Goal: Task Accomplishment & Management: Use online tool/utility

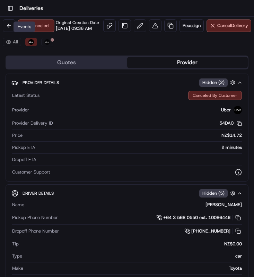
click at [14, 29] on div "Events Events" at bounding box center [25, 26] width 22 height 10
click at [9, 27] on button at bounding box center [9, 25] width 12 height 12
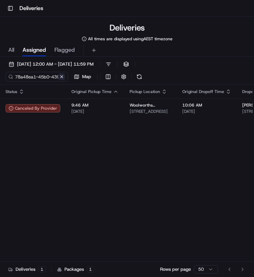
click at [63, 76] on button at bounding box center [61, 76] width 7 height 7
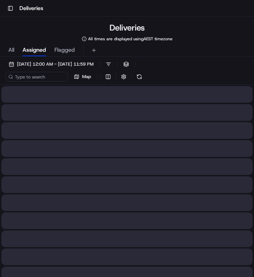
click at [57, 82] on div "[DATE] 12:00 AM - [DATE] 11:59 PM Filters ( 1 ) Views Map" at bounding box center [127, 71] width 254 height 25
click at [54, 76] on input at bounding box center [47, 77] width 83 height 10
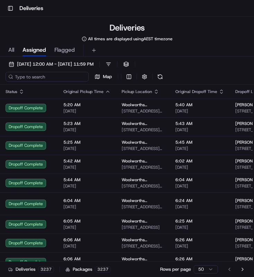
paste input "bc98af74-d30f-4ec2-baed-0a509d60948e"
type input "bc98af74-d30f-4ec2-baed-0a509d60948e"
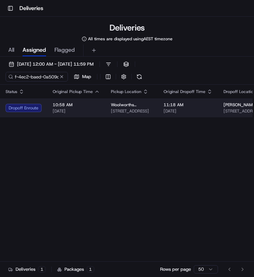
click at [77, 111] on span "[DATE]" at bounding box center [76, 111] width 47 height 6
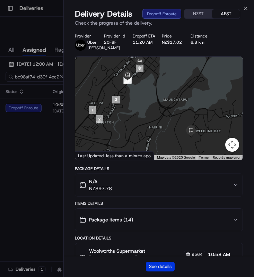
click at [155, 263] on button "See details" at bounding box center [160, 266] width 29 height 10
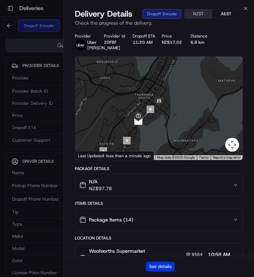
click at [163, 264] on button "See details" at bounding box center [160, 266] width 29 height 10
click at [245, 6] on icon "button" at bounding box center [246, 9] width 6 height 6
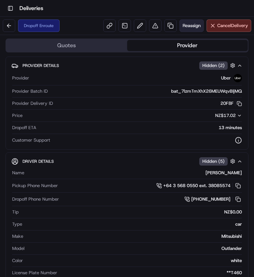
click at [183, 30] on button "Reassign" at bounding box center [192, 25] width 24 height 12
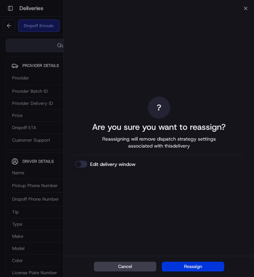
click at [183, 263] on button "Reassign" at bounding box center [193, 266] width 62 height 10
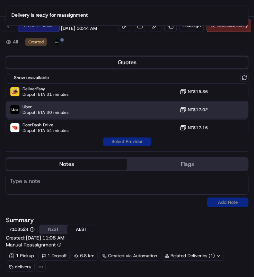
click at [130, 107] on div "Uber Dropoff ETA 30 minutes NZ$17.02" at bounding box center [127, 109] width 243 height 17
click at [129, 141] on button "Assign Provider" at bounding box center [127, 141] width 49 height 8
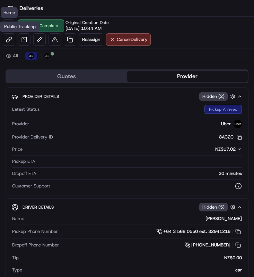
click at [11, 26] on div "Public Tracking Public Tracking" at bounding box center [20, 26] width 40 height 10
click at [10, 22] on button at bounding box center [9, 25] width 12 height 12
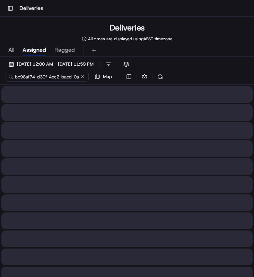
click at [58, 76] on input "bc98af74-d30f-4ec2-baed-0a509d60948e" at bounding box center [47, 77] width 83 height 10
click at [79, 77] on input "bc98af74-d30f-4ec2-baed-0a509d60948e" at bounding box center [47, 77] width 83 height 10
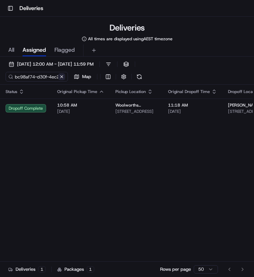
click at [81, 77] on div "bc98af74-d30f-4ec2-baed-0a509d60948e Map" at bounding box center [75, 77] width 139 height 10
click at [58, 77] on button at bounding box center [61, 76] width 7 height 7
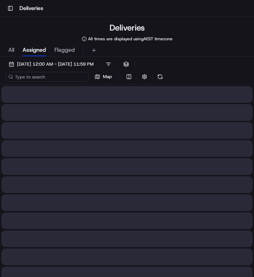
click at [57, 77] on input at bounding box center [47, 77] width 83 height 10
paste input "78a48ea1-45b0-4395-9399-3508cb856572"
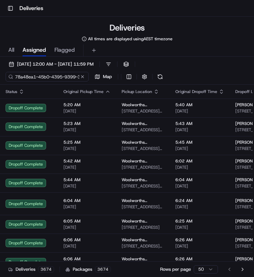
scroll to position [0, 36]
type input "78a48ea1-45b0-4395-9399-3508cb856572"
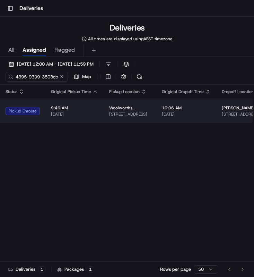
click at [115, 115] on span "[STREET_ADDRESS]" at bounding box center [130, 114] width 42 height 6
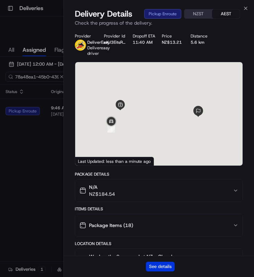
click at [163, 268] on button "See details" at bounding box center [160, 266] width 29 height 10
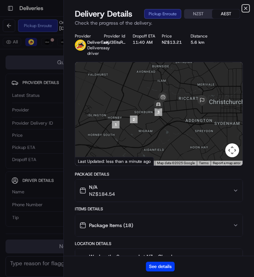
click at [245, 8] on icon "button" at bounding box center [245, 8] width 3 height 3
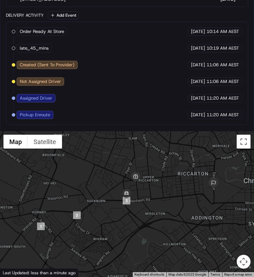
scroll to position [472, 0]
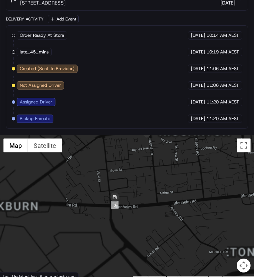
drag, startPoint x: 131, startPoint y: 204, endPoint x: 131, endPoint y: 229, distance: 25.7
click at [131, 229] on div at bounding box center [127, 208] width 254 height 146
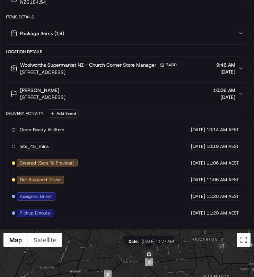
scroll to position [374, 0]
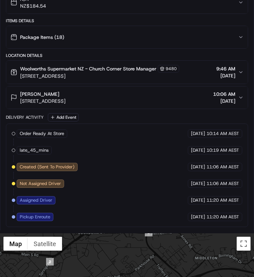
drag, startPoint x: 147, startPoint y: 274, endPoint x: 147, endPoint y: 220, distance: 54.1
click at [147, 220] on div "Quotes Provider Provider Details Hidden ( 2 ) Latest Status Pickup Enroute Prov…" at bounding box center [127, 28] width 254 height 701
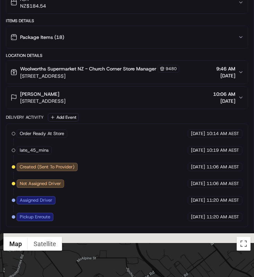
drag, startPoint x: 157, startPoint y: 248, endPoint x: 157, endPoint y: 276, distance: 28.8
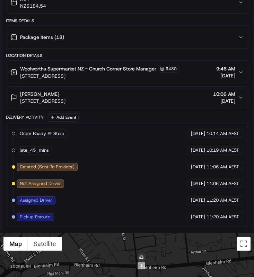
drag, startPoint x: 146, startPoint y: 236, endPoint x: 146, endPoint y: 264, distance: 28.4
click at [146, 264] on img at bounding box center [142, 258] width 14 height 14
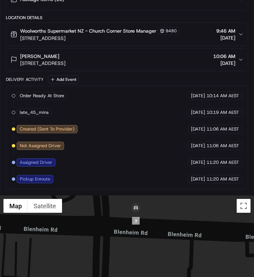
scroll to position [476, 0]
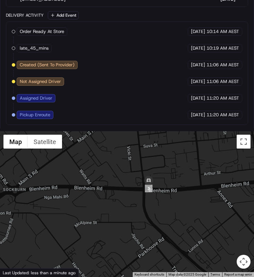
drag, startPoint x: 151, startPoint y: 193, endPoint x: 190, endPoint y: 194, distance: 39.2
click at [190, 194] on div at bounding box center [127, 204] width 254 height 146
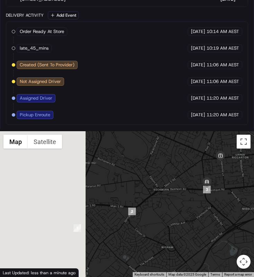
drag, startPoint x: 190, startPoint y: 194, endPoint x: 211, endPoint y: 190, distance: 21.8
click at [211, 190] on div at bounding box center [127, 204] width 254 height 146
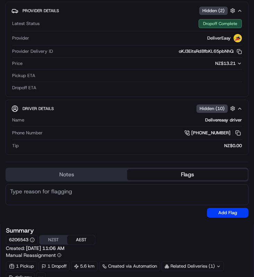
scroll to position [0, 0]
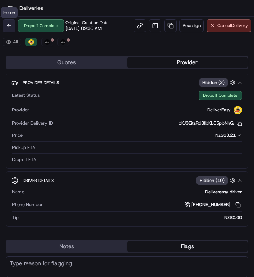
click at [14, 25] on button at bounding box center [9, 25] width 12 height 12
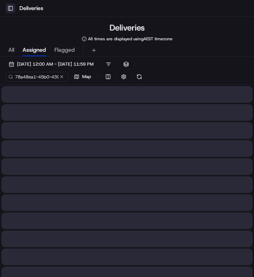
click at [12, 9] on button "Toggle Sidebar" at bounding box center [11, 8] width 10 height 10
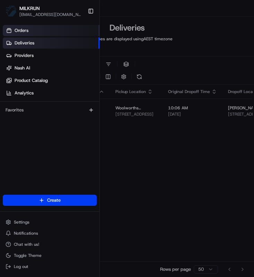
click at [39, 33] on link "Orders" at bounding box center [51, 30] width 97 height 11
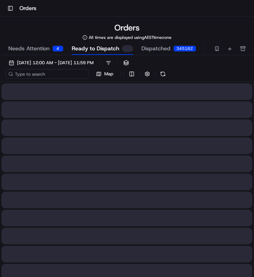
click at [43, 71] on input at bounding box center [47, 74] width 83 height 10
paste input "461cbb6f-4b26-4668-9ee2-3f7f71b65dd9"
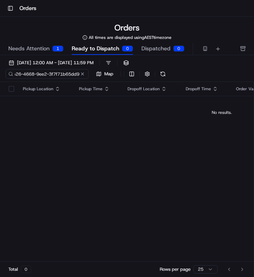
type input "461cbb6f-4b26-4668-9ee2-3f7f71b65dd9"
click at [52, 46] on div "1" at bounding box center [57, 48] width 11 height 6
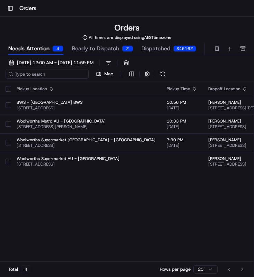
click at [46, 76] on input at bounding box center [47, 74] width 83 height 10
paste input "461cbb6f-4b26-4668-9ee2-3f7f71b65dd9"
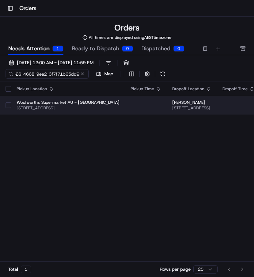
type input "461cbb6f-4b26-4668-9ee2-3f7f71b65dd9"
click at [50, 99] on span "Woolworths Supermarket AU - [GEOGRAPHIC_DATA]" at bounding box center [68, 102] width 103 height 6
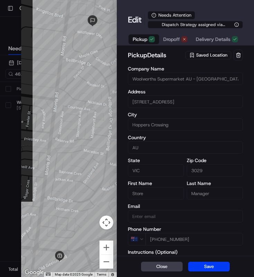
scroll to position [9, 0]
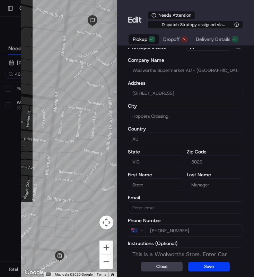
click at [181, 45] on div "Pickup Dropoff Delivery Details" at bounding box center [185, 39] width 115 height 12
click at [181, 43] on button "Dropoff" at bounding box center [175, 39] width 33 height 10
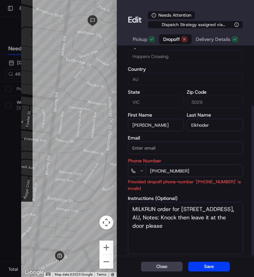
scroll to position [79, 0]
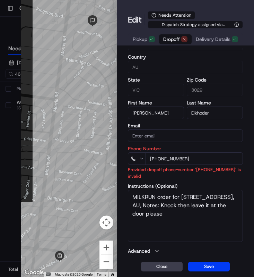
drag, startPoint x: 203, startPoint y: 159, endPoint x: 142, endPoint y: 159, distance: 61.0
click at [142, 159] on div "[PHONE_NUMBER]" at bounding box center [185, 158] width 115 height 12
paste input "23 098 996"
type input "[PHONE_NUMBER]"
click at [202, 266] on button "Save" at bounding box center [209, 266] width 42 height 10
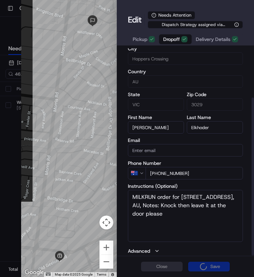
type input "+1"
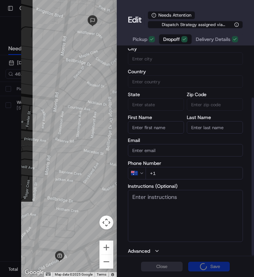
scroll to position [58, 0]
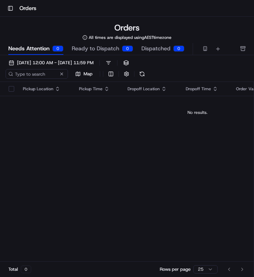
click at [103, 48] on span "Ready to Dispatch" at bounding box center [95, 48] width 47 height 8
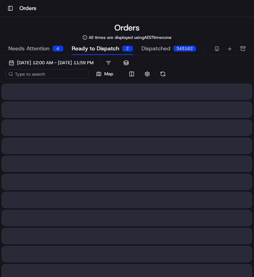
click at [42, 74] on input at bounding box center [47, 74] width 83 height 10
paste input "[PHONE_NUMBER]"
type input "[PHONE_NUMBER]"
paste input "461cbb6f-4b26-4668-9ee2-3f7f71b65dd9"
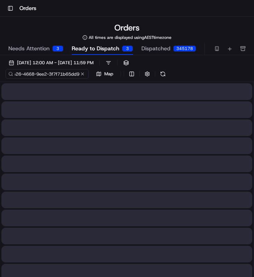
type input "461cbb6f-4b26-4668-9ee2-3f7f71b65dd9"
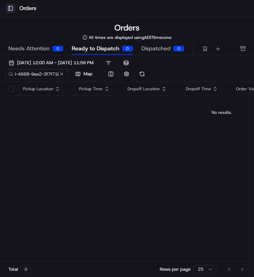
click at [10, 8] on button "Toggle Sidebar" at bounding box center [11, 8] width 10 height 10
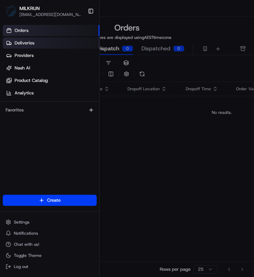
click at [33, 46] on link "Deliveries" at bounding box center [51, 42] width 97 height 11
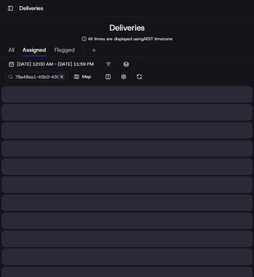
click at [63, 76] on button at bounding box center [61, 76] width 7 height 7
click at [42, 76] on input at bounding box center [47, 77] width 83 height 10
paste input "461cbb6f-4b26-4668-9ee2-3f7f71b65dd9"
type input "461cbb6f-4b26-4668-9ee2-3f7f71b65dd9"
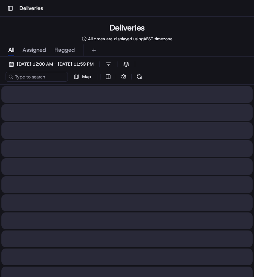
click at [13, 50] on span "All" at bounding box center [11, 50] width 6 height 8
click at [45, 76] on input at bounding box center [47, 77] width 83 height 10
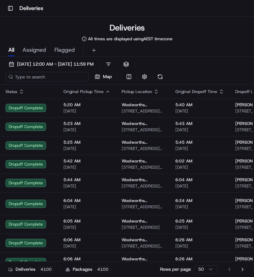
paste input "461cbb6f-4b26-4668-9ee2-3f7f71b65dd9"
type input "461cbb6f-4b26-4668-9ee2-3f7f71b65dd9"
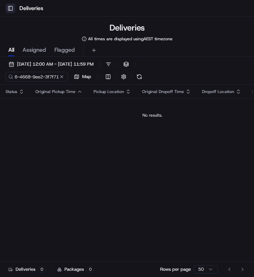
click at [9, 10] on button "Toggle Sidebar" at bounding box center [11, 8] width 10 height 10
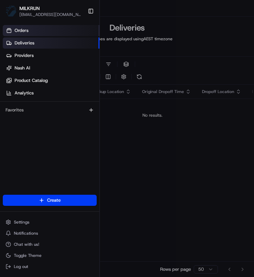
click at [35, 32] on link "Orders" at bounding box center [51, 30] width 97 height 11
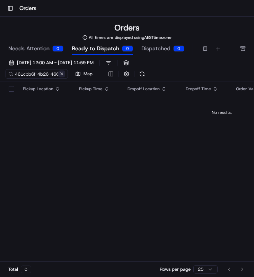
click at [63, 73] on button at bounding box center [61, 73] width 7 height 7
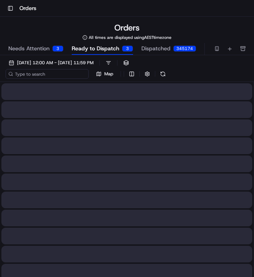
click at [54, 73] on input at bounding box center [47, 74] width 83 height 10
paste input "461cbb6f-4b26-4668-9ee2-3f7f71b65dd9"
type input "461cbb6f-4b26-4668-9ee2-3f7f71b65dd9"
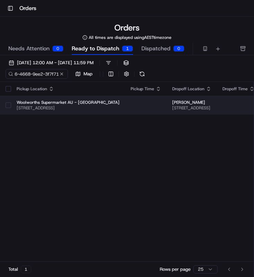
click at [143, 110] on td at bounding box center [146, 105] width 42 height 19
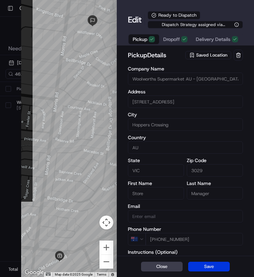
click at [198, 263] on button "Save" at bounding box center [209, 266] width 42 height 10
type input "+1"
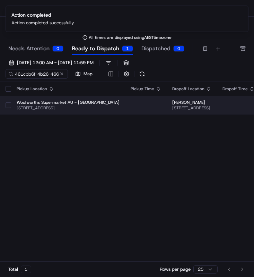
click at [154, 109] on td at bounding box center [146, 105] width 42 height 19
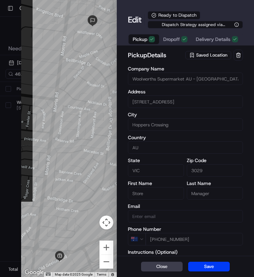
click at [85, 79] on div at bounding box center [69, 138] width 96 height 277
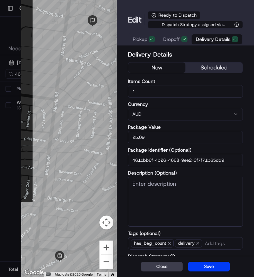
click at [214, 40] on span "Delivery Details" at bounding box center [213, 39] width 35 height 7
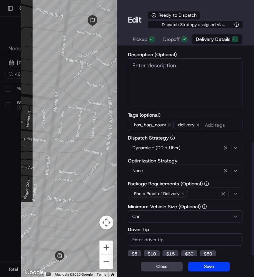
scroll to position [172, 0]
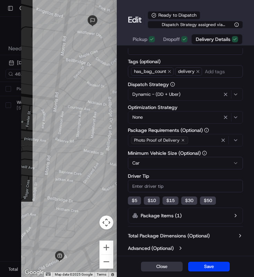
click at [163, 270] on button "Close" at bounding box center [162, 266] width 42 height 10
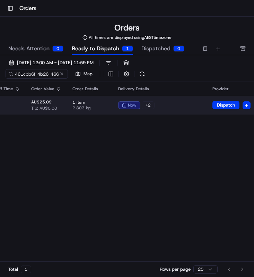
scroll to position [0, 310]
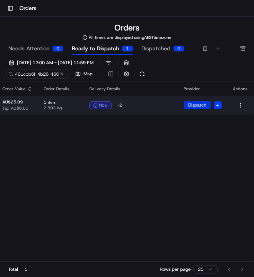
click at [204, 107] on button "Dispatch" at bounding box center [197, 105] width 27 height 8
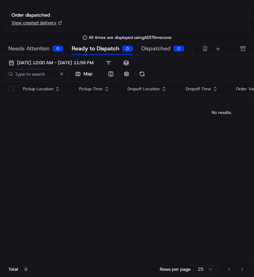
click at [154, 52] on span "Dispatched" at bounding box center [155, 48] width 29 height 8
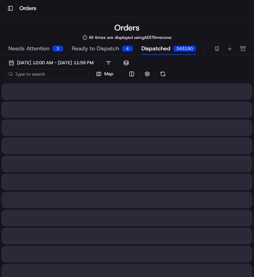
click at [59, 77] on input at bounding box center [47, 74] width 83 height 10
paste input "461cbb6f-4b26-4668-9ee2-3f7f71b65dd9"
type input "461cbb6f-4b26-4668-9ee2-3f7f71b65dd9"
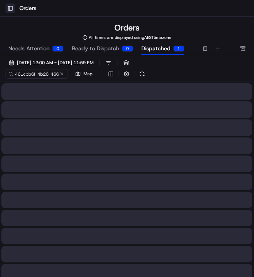
click at [11, 5] on button "Toggle Sidebar" at bounding box center [11, 8] width 10 height 10
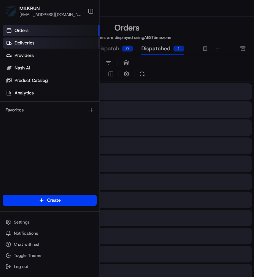
click at [29, 43] on span "Deliveries" at bounding box center [25, 43] width 20 height 6
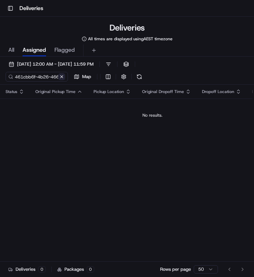
click at [63, 76] on button at bounding box center [61, 76] width 7 height 7
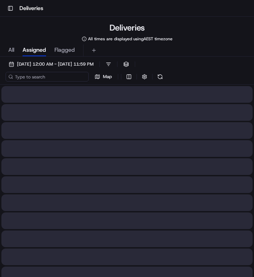
click at [53, 76] on input at bounding box center [47, 77] width 83 height 10
paste input "461cbb6f-4b26-4668-9ee2-3f7f71b65dd9"
type input "461cbb6f-4b26-4668-9ee2-3f7f71b65dd9"
click at [13, 51] on span "All" at bounding box center [11, 50] width 6 height 8
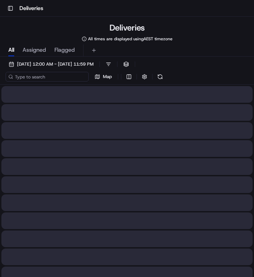
click at [33, 78] on input at bounding box center [47, 77] width 83 height 10
paste input "461cbb6f-4b26-4668-9ee2-3f7f71b65dd9"
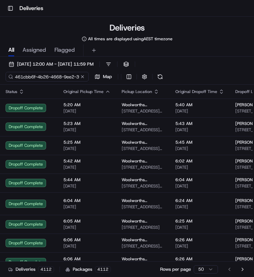
scroll to position [0, 31]
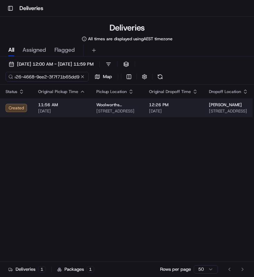
type input "461cbb6f-4b26-4668-9ee2-3f7f71b65dd9"
click at [52, 106] on span "11:56 AM" at bounding box center [61, 105] width 47 height 6
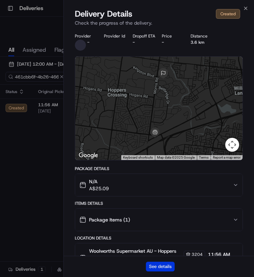
click at [154, 266] on button "See details" at bounding box center [160, 266] width 29 height 10
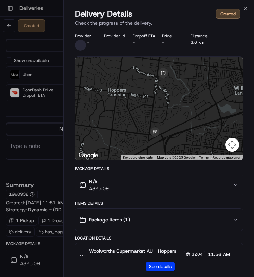
click at [247, 12] on div "Delivery Details Created Check the progress of the delivery." at bounding box center [159, 18] width 190 height 21
click at [248, 7] on icon "button" at bounding box center [246, 9] width 6 height 6
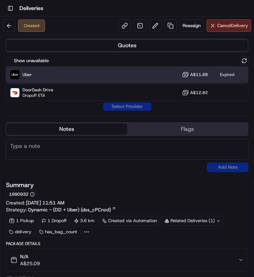
click at [99, 76] on div "Uber A$11.88 Expired" at bounding box center [127, 74] width 243 height 17
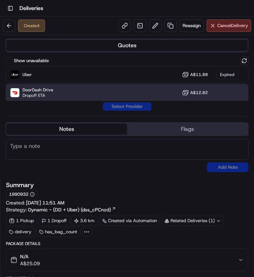
click at [138, 97] on div "DoorDash Drive Dropoff ETA A$12.82" at bounding box center [127, 92] width 243 height 17
click at [135, 108] on button "Assign Provider" at bounding box center [127, 106] width 49 height 8
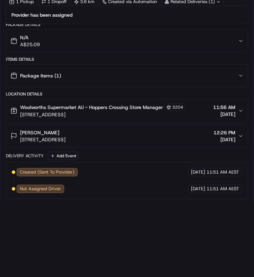
scroll to position [373, 0]
